Goal: Information Seeking & Learning: Learn about a topic

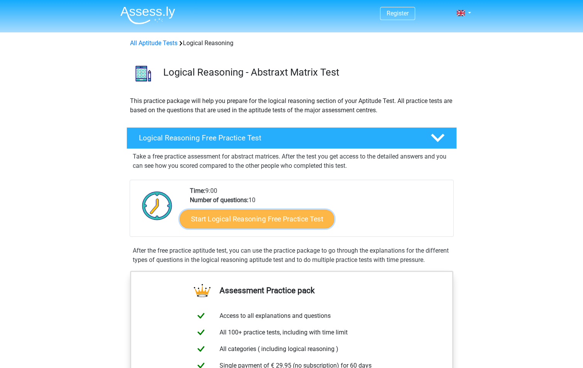
click at [278, 219] on link "Start Logical Reasoning Free Practice Test" at bounding box center [257, 219] width 154 height 19
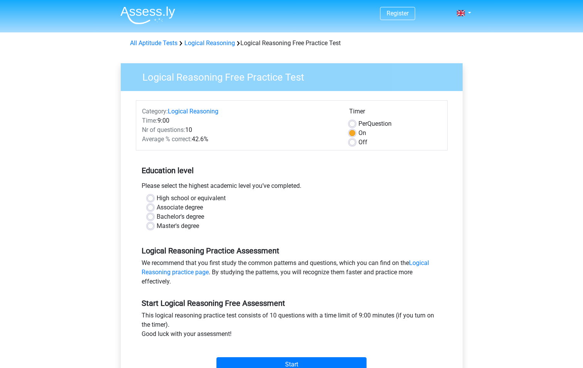
click at [157, 201] on label "High school or equivalent" at bounding box center [191, 198] width 69 height 9
click at [148, 201] on input "High school or equivalent" at bounding box center [150, 198] width 6 height 8
radio input "true"
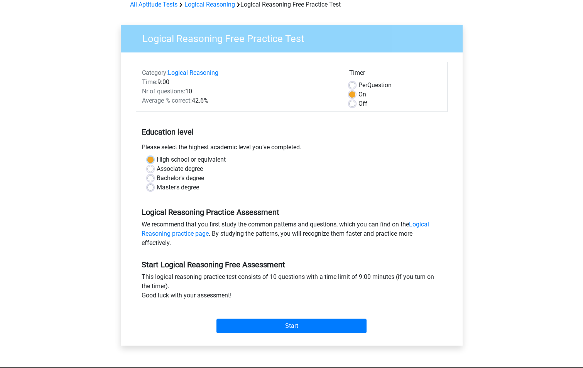
scroll to position [77, 0]
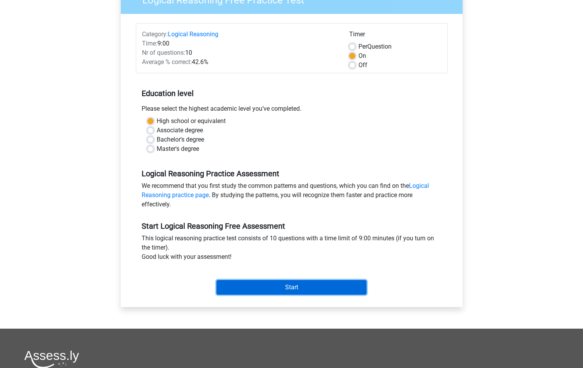
click at [293, 280] on input "Start" at bounding box center [292, 287] width 150 height 15
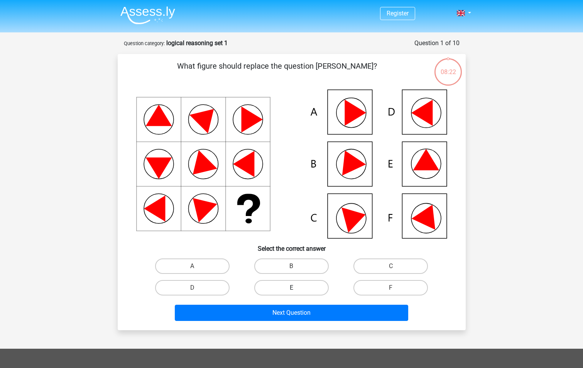
click at [297, 286] on label "E" at bounding box center [291, 287] width 75 height 15
click at [297, 288] on input "E" at bounding box center [293, 290] width 5 height 5
radio input "true"
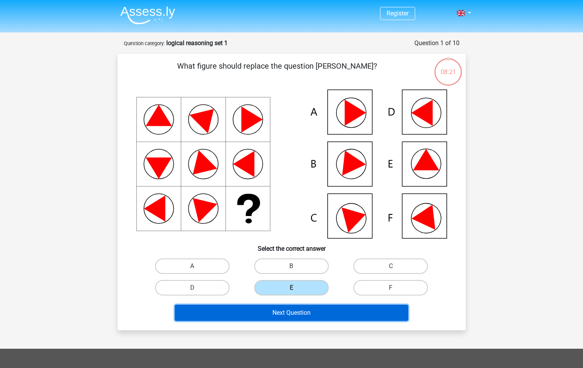
click at [317, 309] on button "Next Question" at bounding box center [292, 313] width 234 height 16
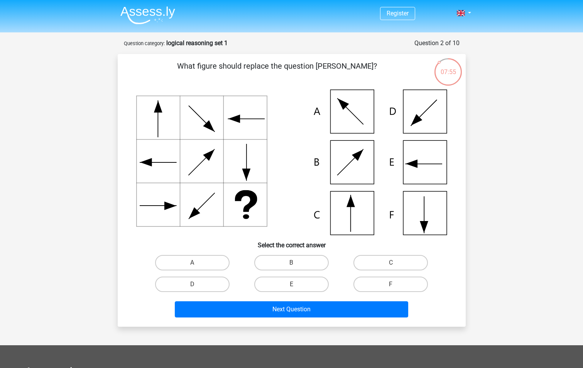
click at [392, 263] on input "C" at bounding box center [393, 265] width 5 height 5
radio input "true"
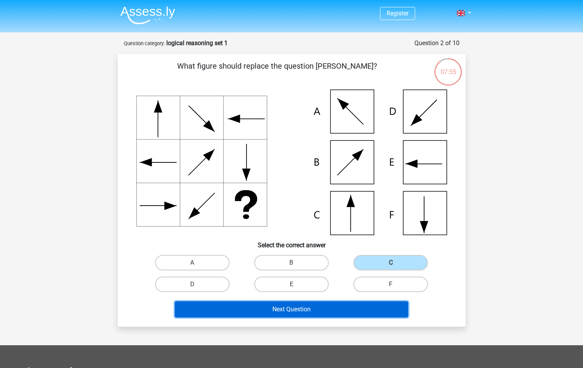
click at [346, 306] on button "Next Question" at bounding box center [292, 310] width 234 height 16
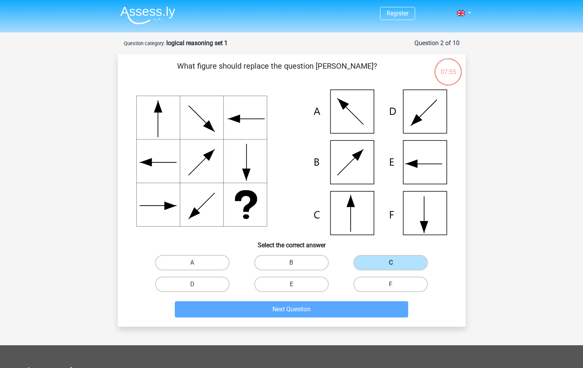
scroll to position [39, 0]
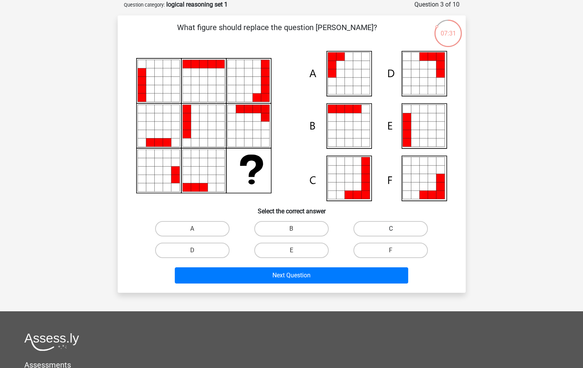
click at [410, 229] on label "C" at bounding box center [391, 228] width 75 height 15
click at [396, 229] on input "C" at bounding box center [393, 231] width 5 height 5
radio input "true"
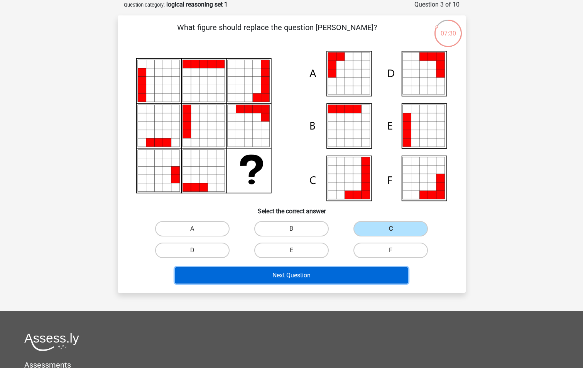
click at [353, 281] on button "Next Question" at bounding box center [292, 276] width 234 height 16
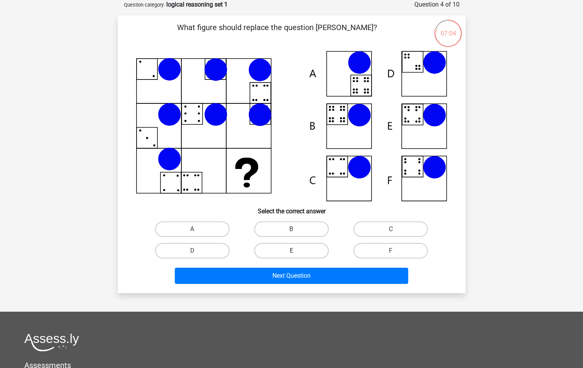
click at [268, 253] on label "E" at bounding box center [291, 250] width 75 height 15
click at [291, 253] on input "E" at bounding box center [293, 253] width 5 height 5
radio input "true"
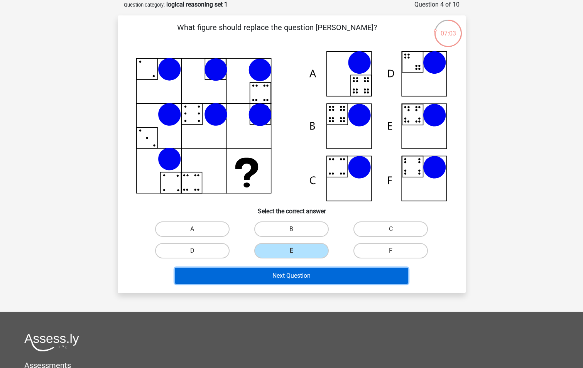
click at [314, 279] on button "Next Question" at bounding box center [292, 276] width 234 height 16
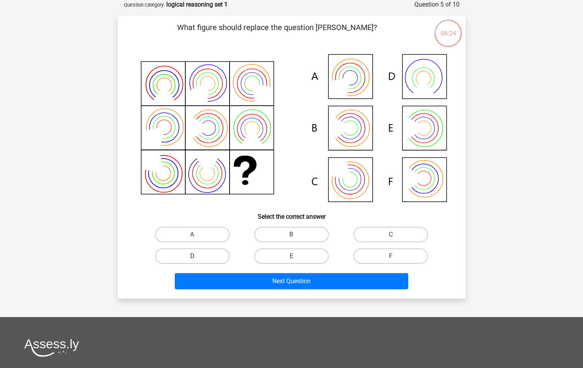
click at [208, 253] on label "D" at bounding box center [192, 256] width 75 height 15
click at [197, 256] on input "D" at bounding box center [194, 258] width 5 height 5
radio input "true"
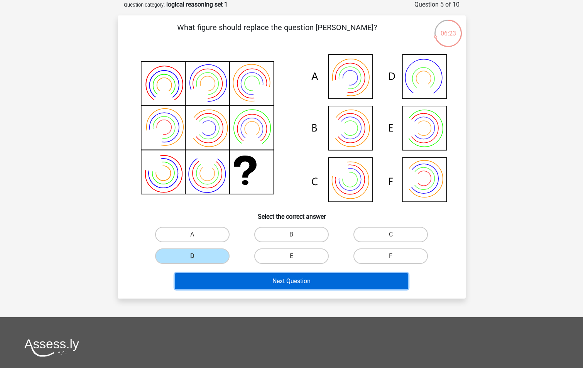
click at [275, 281] on button "Next Question" at bounding box center [292, 281] width 234 height 16
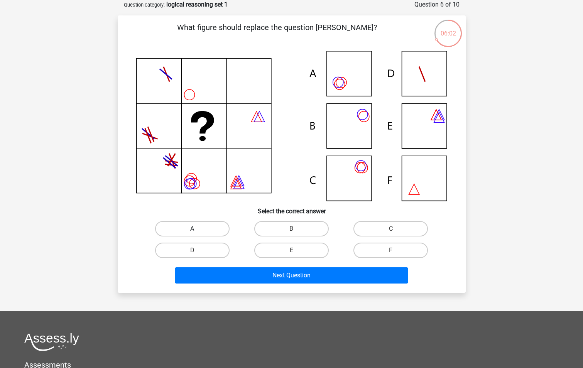
click at [179, 232] on label "A" at bounding box center [192, 228] width 75 height 15
click at [192, 232] on input "A" at bounding box center [194, 231] width 5 height 5
radio input "true"
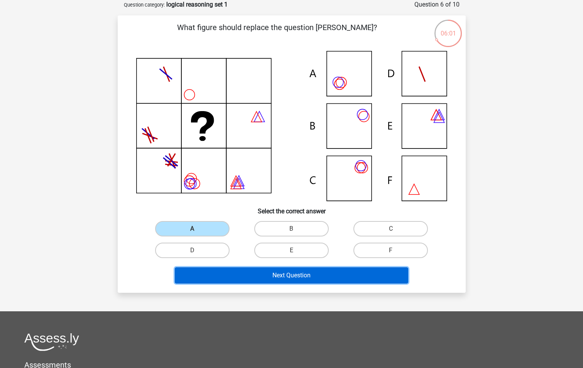
click at [309, 277] on button "Next Question" at bounding box center [292, 276] width 234 height 16
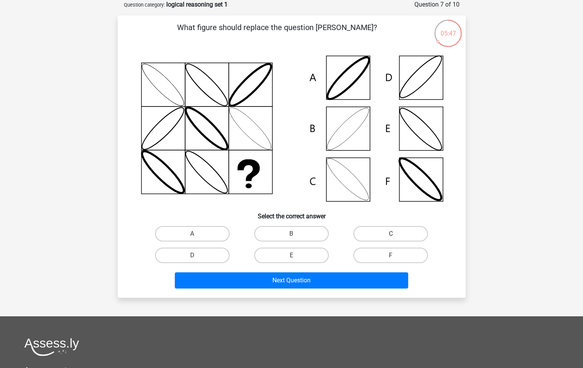
click at [380, 235] on label "C" at bounding box center [391, 233] width 75 height 15
click at [391, 235] on input "C" at bounding box center [393, 236] width 5 height 5
radio input "true"
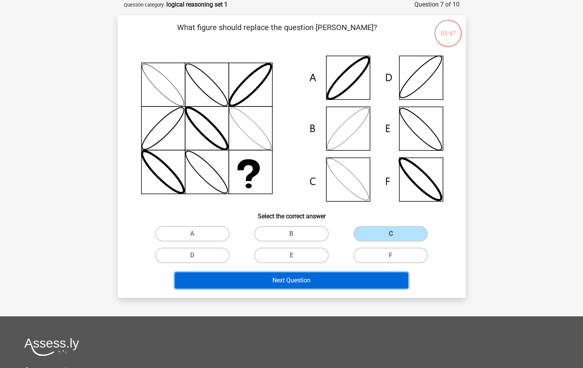
click at [327, 283] on button "Next Question" at bounding box center [292, 281] width 234 height 16
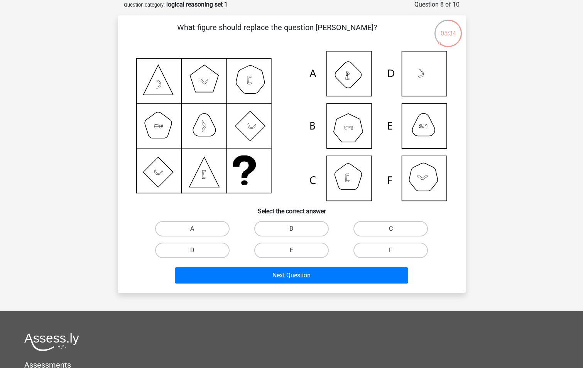
click at [304, 238] on div "A B C D E" at bounding box center [292, 239] width 298 height 43
drag, startPoint x: 304, startPoint y: 238, endPoint x: 302, endPoint y: 234, distance: 5.0
click at [302, 234] on label "B" at bounding box center [291, 228] width 75 height 15
click at [297, 234] on input "B" at bounding box center [293, 231] width 5 height 5
radio input "true"
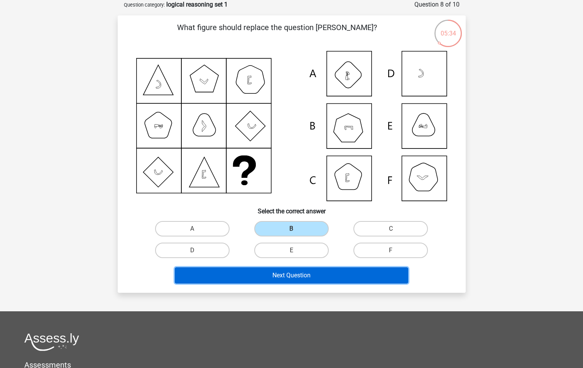
click at [320, 271] on button "Next Question" at bounding box center [292, 276] width 234 height 16
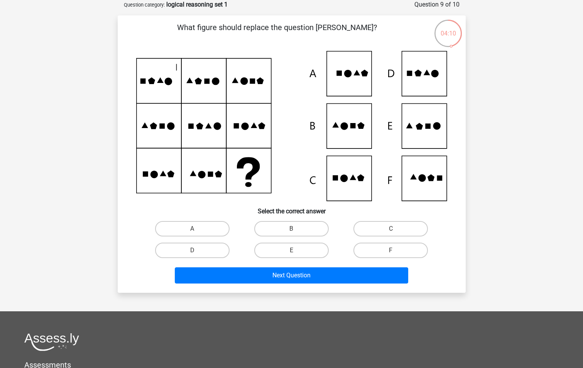
click at [428, 114] on icon at bounding box center [291, 126] width 311 height 150
click at [296, 253] on input "E" at bounding box center [293, 253] width 5 height 5
radio input "true"
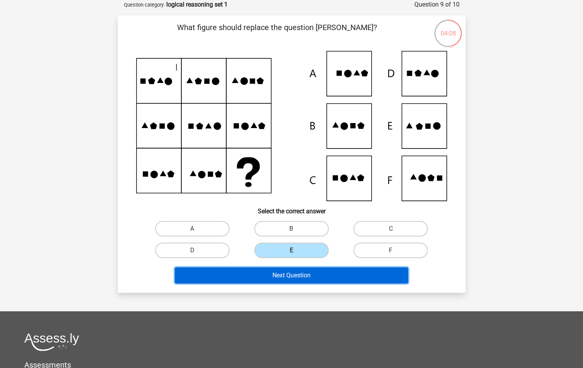
click at [319, 275] on button "Next Question" at bounding box center [292, 276] width 234 height 16
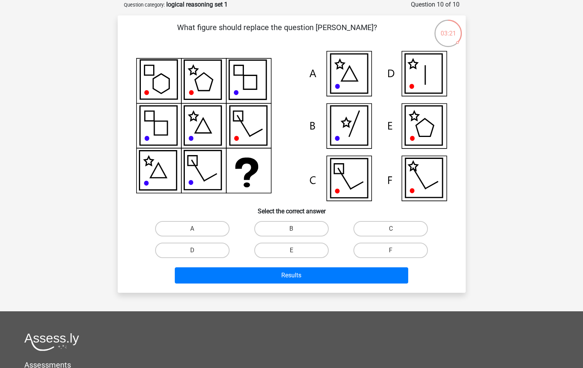
click at [428, 119] on icon at bounding box center [423, 125] width 37 height 39
click at [217, 247] on label "D" at bounding box center [192, 250] width 75 height 15
click at [197, 251] on input "D" at bounding box center [194, 253] width 5 height 5
radio input "true"
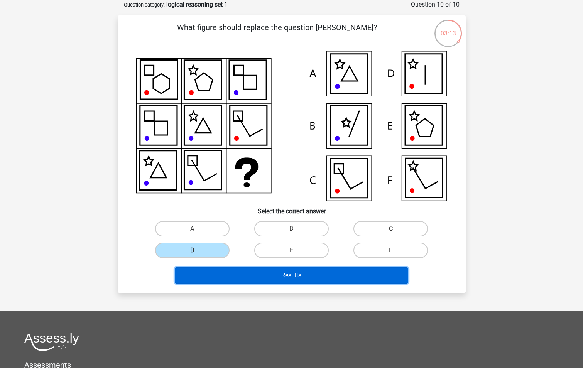
click at [287, 271] on button "Results" at bounding box center [292, 276] width 234 height 16
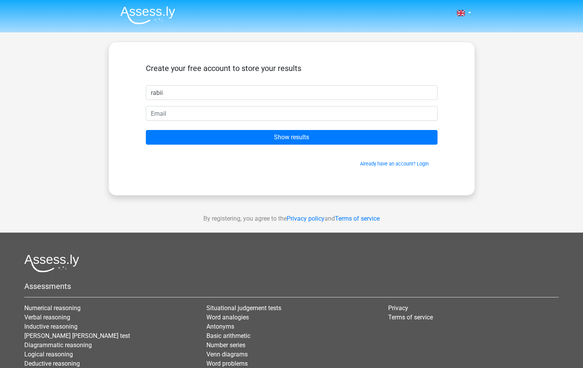
type input "rabii"
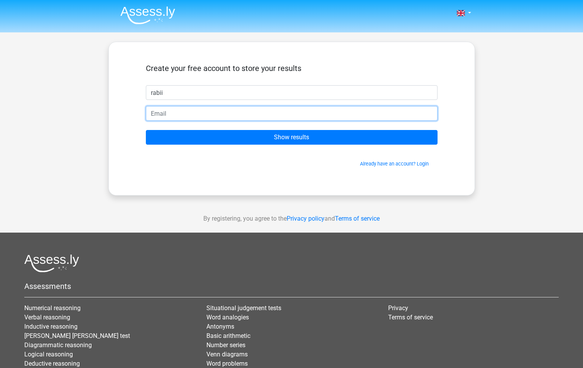
click at [298, 100] on form "Create your free account to store your results rabii Show results Already have …" at bounding box center [292, 116] width 292 height 104
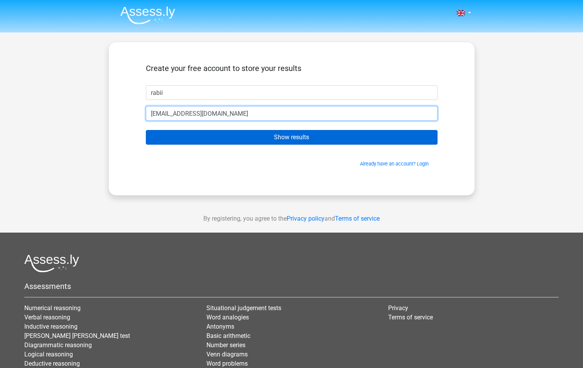
type input "rabiislame@gmail.com"
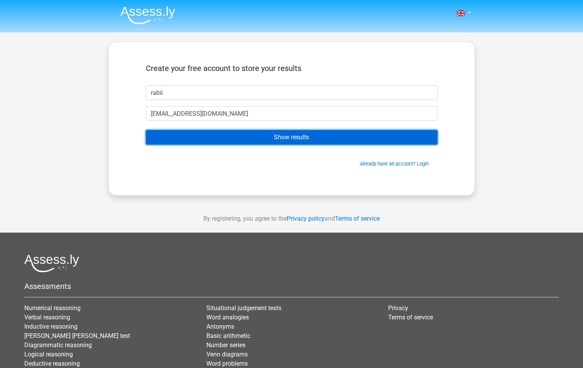
click at [304, 135] on input "Show results" at bounding box center [292, 137] width 292 height 15
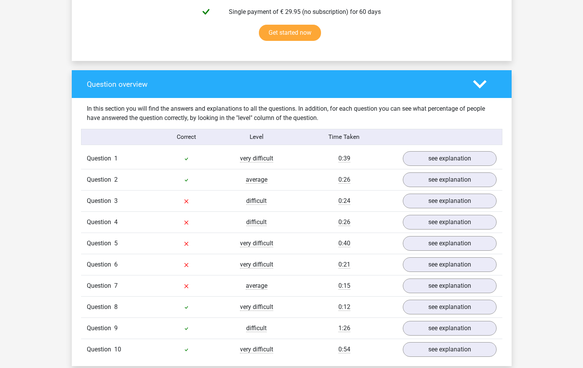
scroll to position [541, 0]
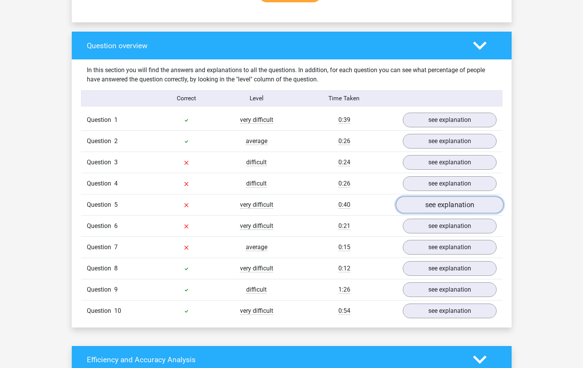
click at [458, 207] on link "see explanation" at bounding box center [450, 205] width 108 height 17
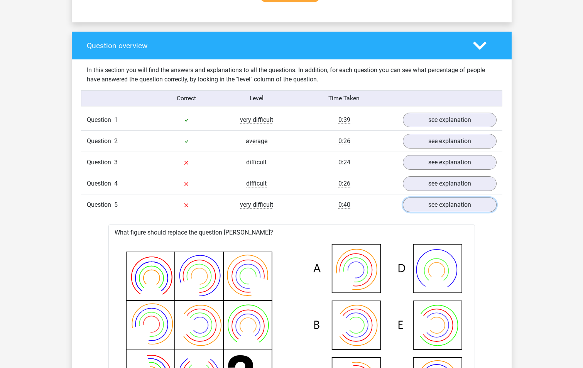
scroll to position [463, 0]
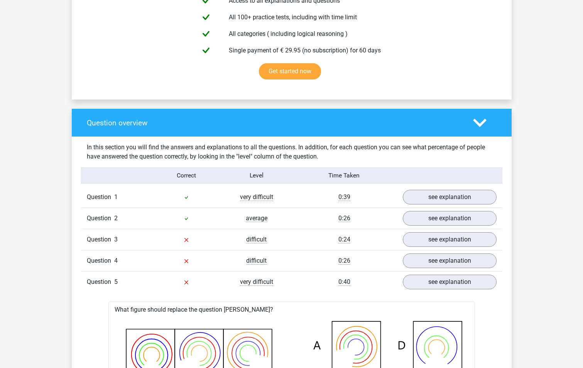
drag, startPoint x: 93, startPoint y: 148, endPoint x: 291, endPoint y: 177, distance: 200.9
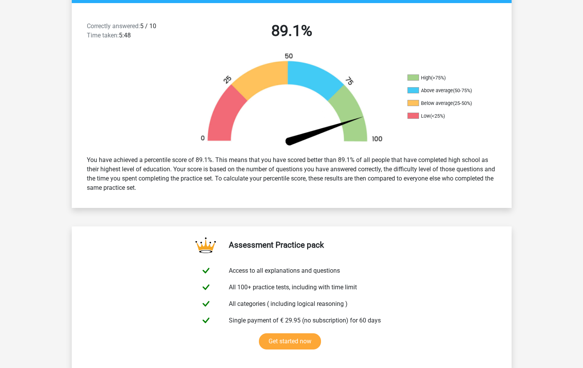
scroll to position [0, 0]
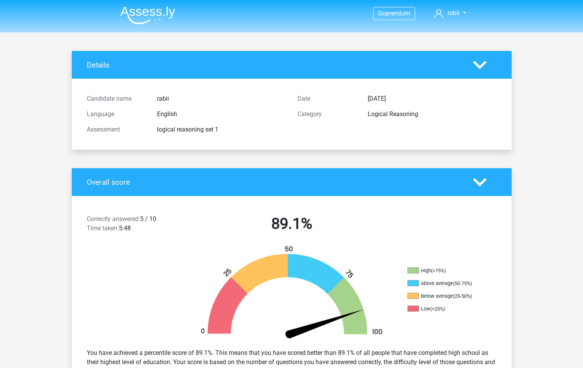
click at [308, 172] on div "Overall score" at bounding box center [292, 182] width 440 height 28
click at [450, 15] on span "rabii" at bounding box center [454, 12] width 12 height 7
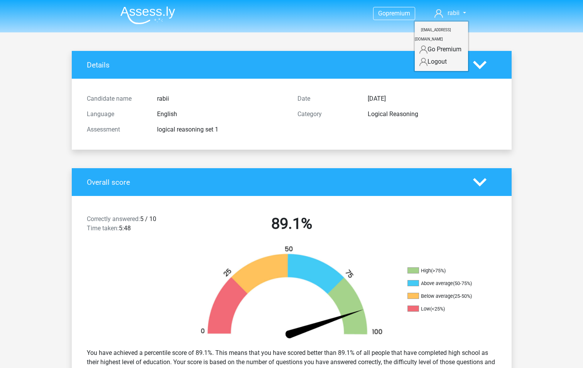
click at [456, 43] on link "Go Premium" at bounding box center [441, 49] width 53 height 12
